Goal: Book appointment/travel/reservation

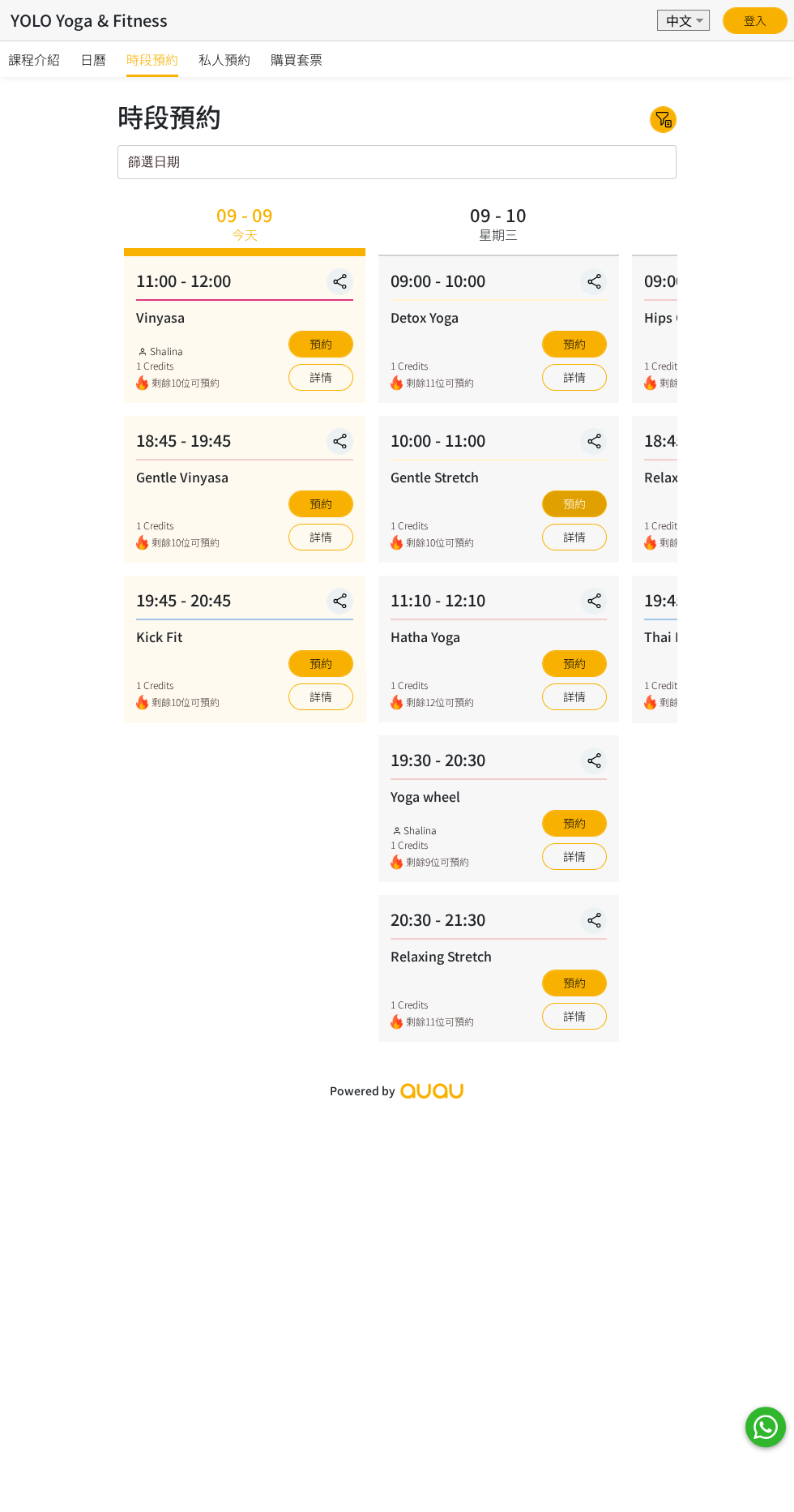
click at [578, 492] on button "預約" at bounding box center [574, 503] width 65 height 27
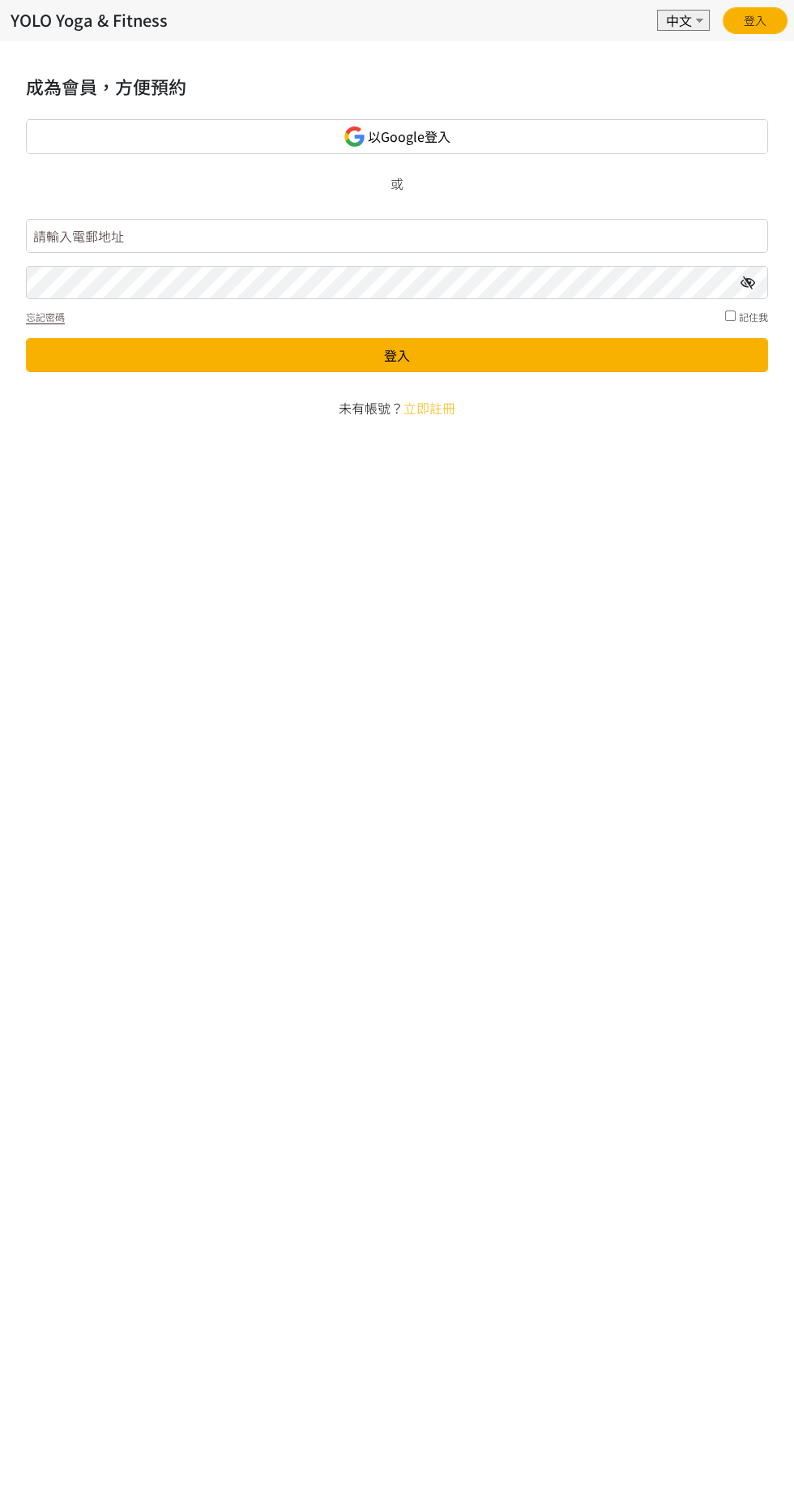
click at [580, 237] on input "text" at bounding box center [397, 235] width 743 height 34
type input "tfong0715@gmail.com"
click at [26, 338] on button "登入" at bounding box center [397, 355] width 743 height 34
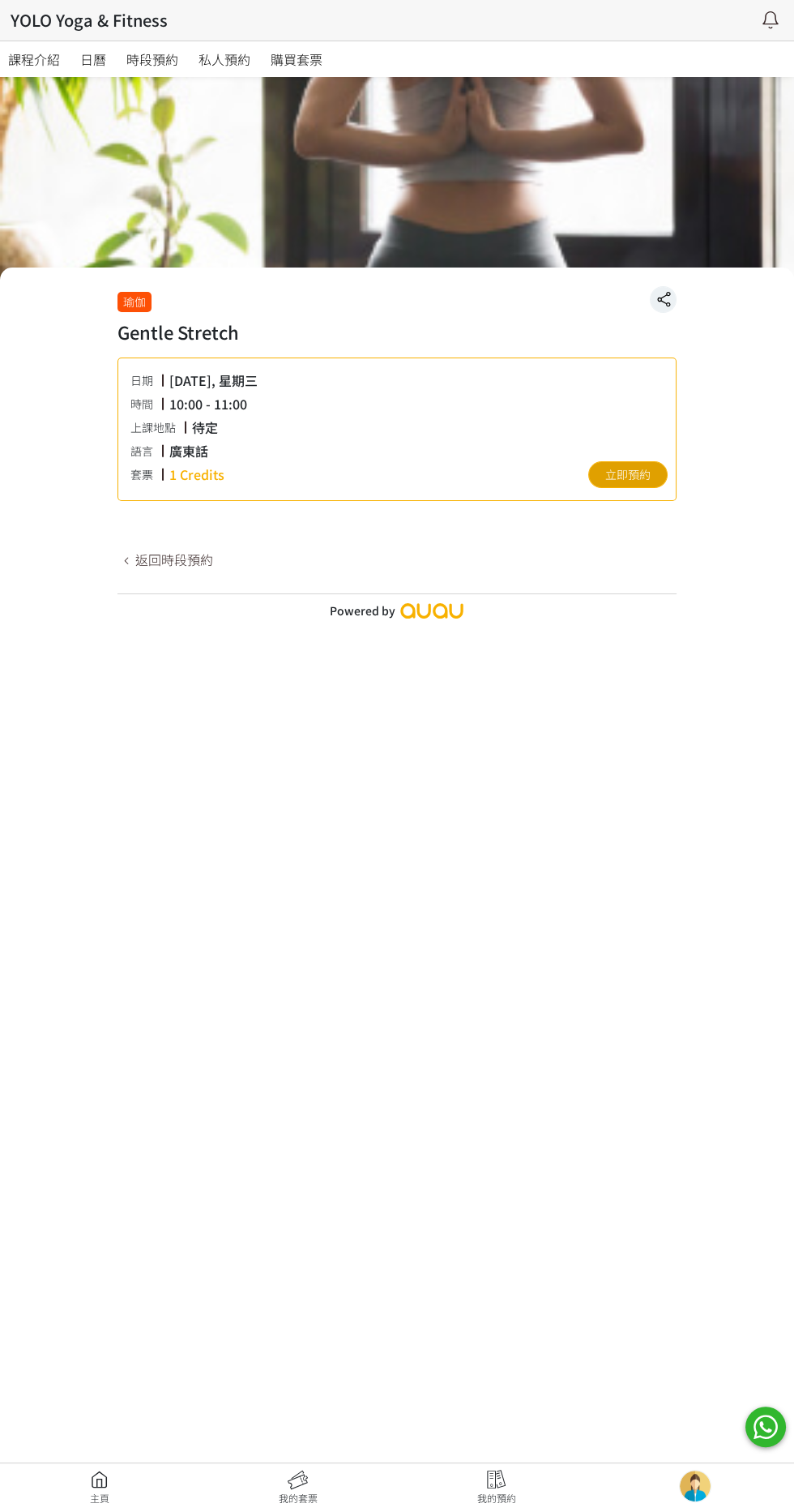
click at [642, 481] on button "立即預約" at bounding box center [628, 474] width 80 height 27
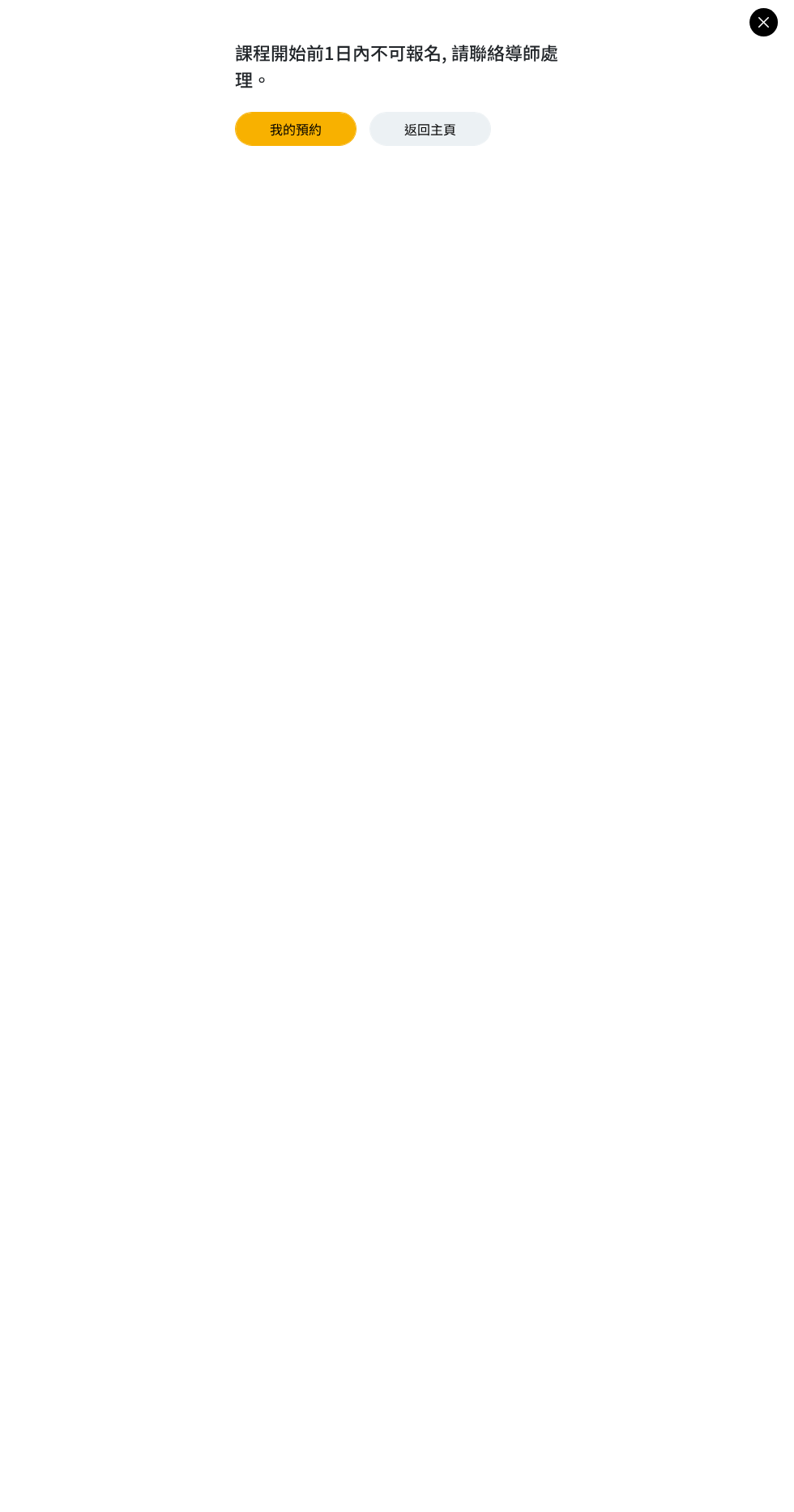
click at [763, 23] on icon at bounding box center [764, 22] width 28 height 20
